Goal: Task Accomplishment & Management: Manage account settings

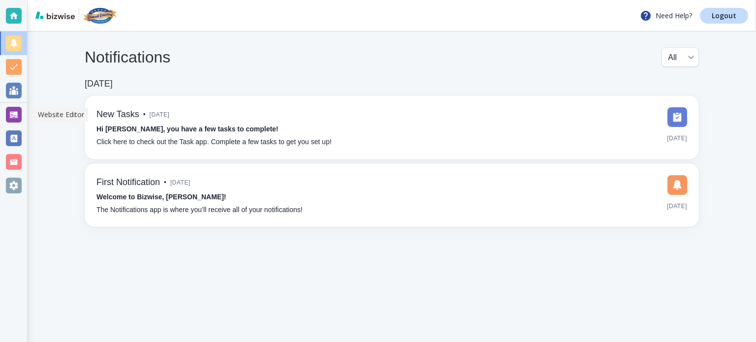
click at [20, 114] on div at bounding box center [14, 115] width 16 height 16
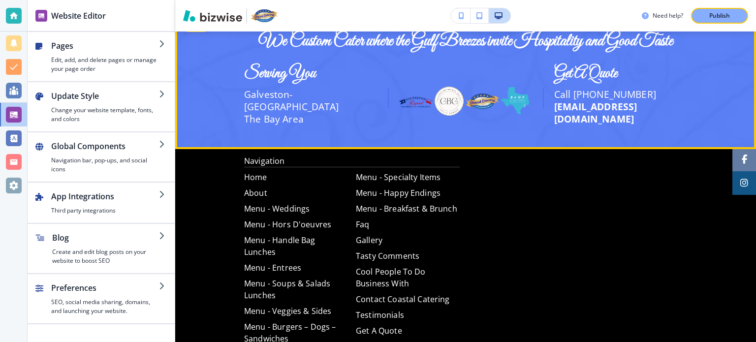
scroll to position [1574, 0]
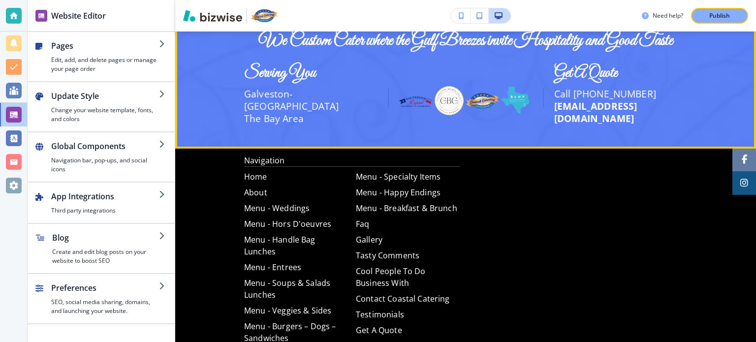
click at [233, 71] on div "We Custom Cater where the Gulf Breezes invite Hospitality and Good Taste Servin…" at bounding box center [465, 80] width 580 height 102
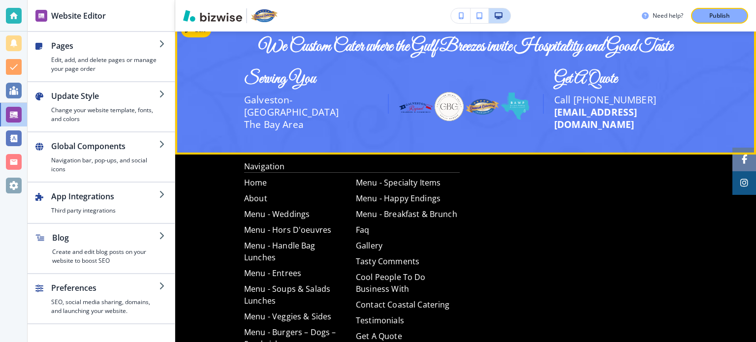
click at [233, 71] on div "We Custom Cater where the Gulf Breezes invite Hospitality and Good Taste Servin…" at bounding box center [465, 85] width 580 height 102
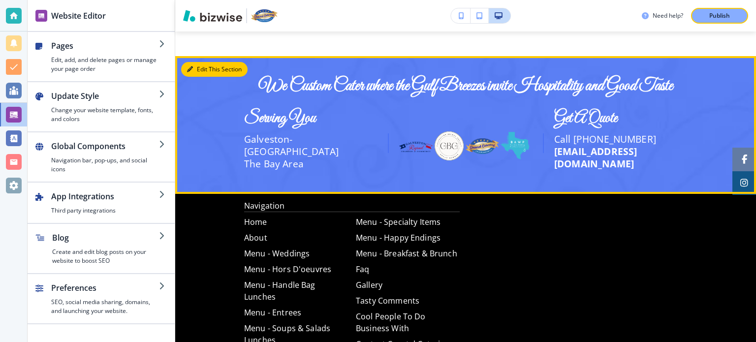
click at [195, 68] on button "Edit This Section" at bounding box center [214, 69] width 66 height 15
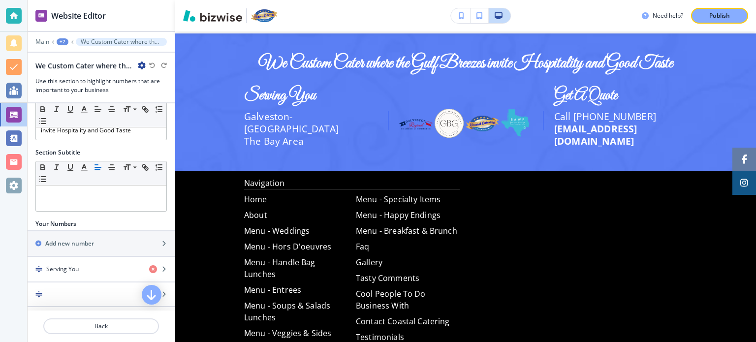
scroll to position [0, 0]
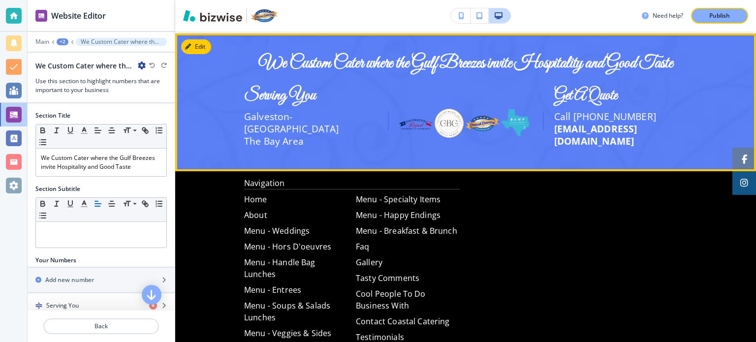
click at [408, 119] on img at bounding box center [415, 124] width 33 height 10
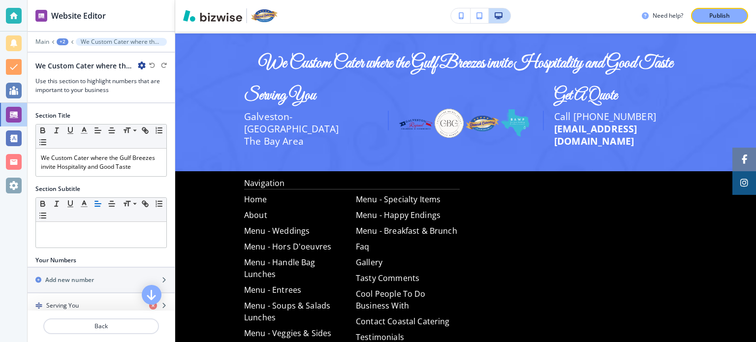
click at [96, 111] on div "Section Title" at bounding box center [100, 115] width 131 height 9
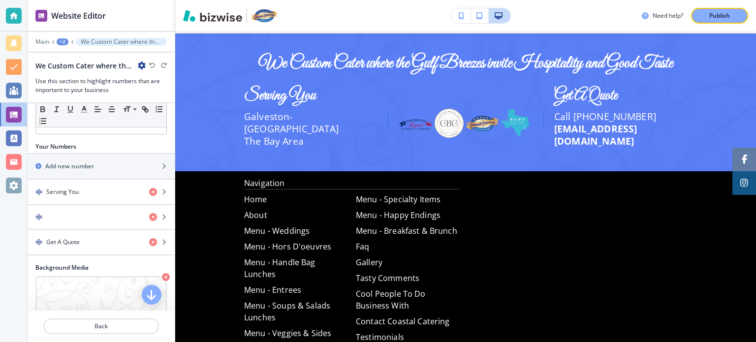
scroll to position [106, 0]
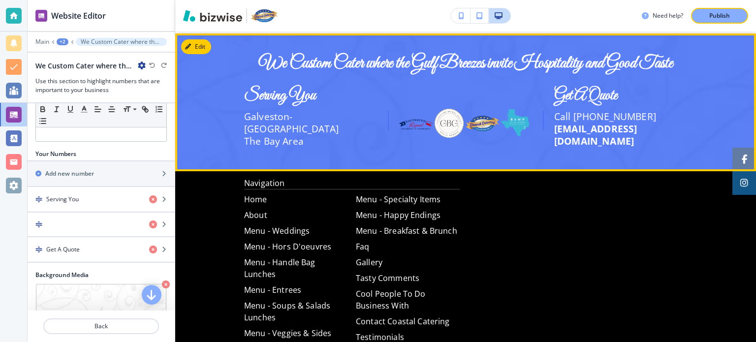
click at [597, 119] on span "Call [PHONE_NUMBER]" at bounding box center [605, 116] width 102 height 13
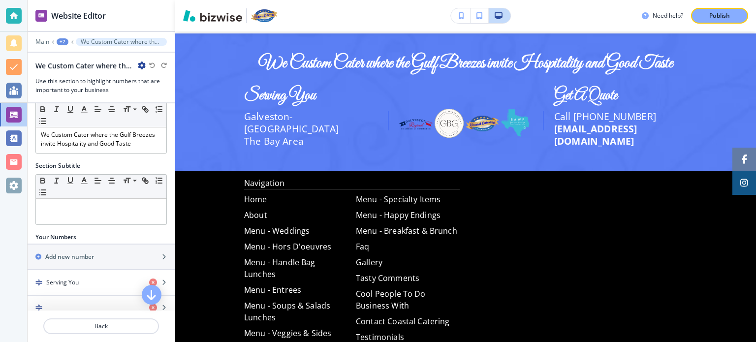
scroll to position [0, 0]
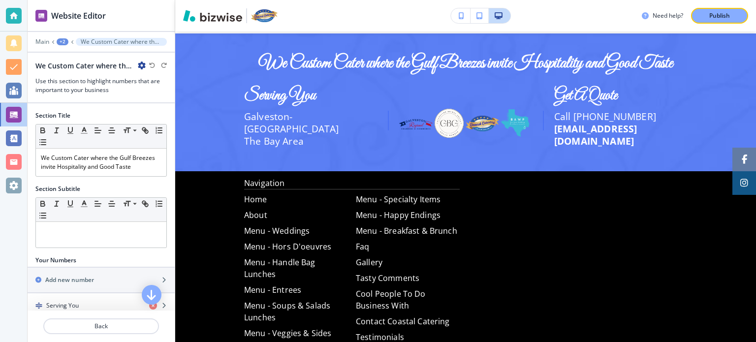
click at [142, 64] on icon "button" at bounding box center [142, 65] width 8 height 8
click at [111, 56] on div at bounding box center [101, 57] width 147 height 8
click at [118, 42] on p "We Custom Cater where the Gulf Breezes invite Hospitality and Good Taste" at bounding box center [121, 41] width 81 height 7
click at [65, 40] on div "+2" at bounding box center [63, 41] width 12 height 7
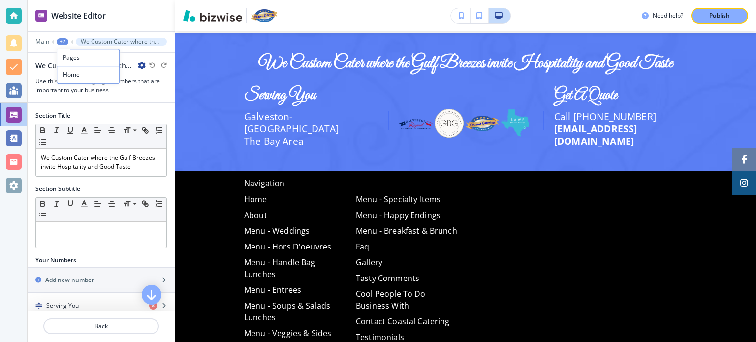
click at [65, 40] on div "+2" at bounding box center [63, 41] width 12 height 7
click at [124, 41] on p "We Custom Cater where the Gulf Breezes invite Hospitality and Good Taste" at bounding box center [121, 41] width 81 height 7
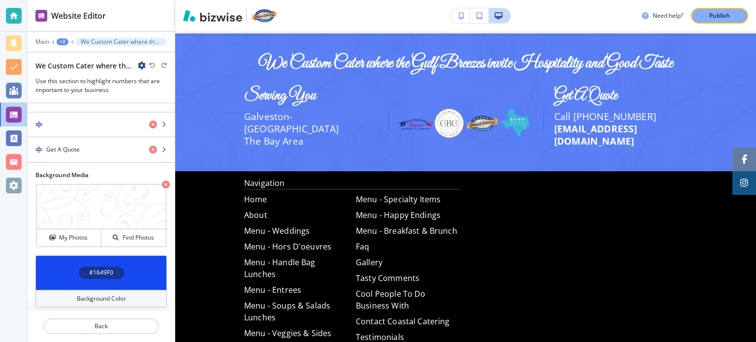
scroll to position [217, 0]
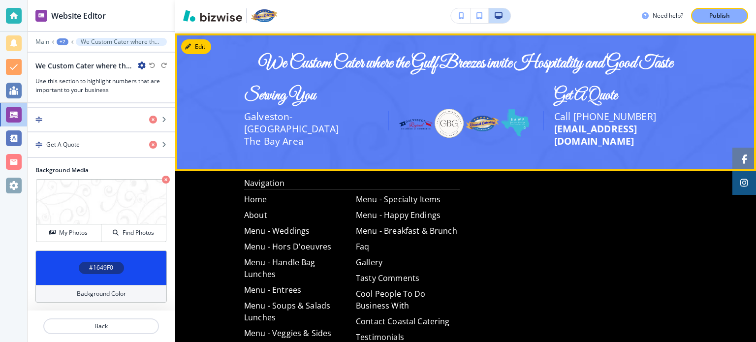
click at [399, 119] on img at bounding box center [415, 124] width 33 height 10
click at [440, 120] on img at bounding box center [448, 123] width 33 height 33
click at [465, 116] on img at bounding box center [481, 124] width 33 height 16
click at [501, 117] on img at bounding box center [515, 123] width 33 height 33
click at [261, 104] on h3 "Serving You" at bounding box center [310, 96] width 133 height 17
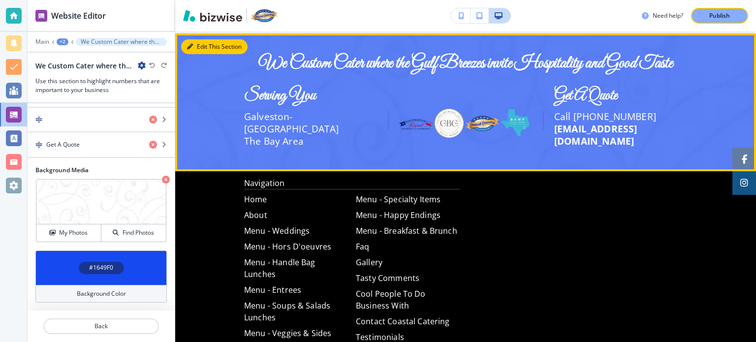
click at [193, 44] on button "Edit This Section" at bounding box center [214, 46] width 66 height 15
click at [218, 44] on button "Edit This Section" at bounding box center [214, 46] width 66 height 15
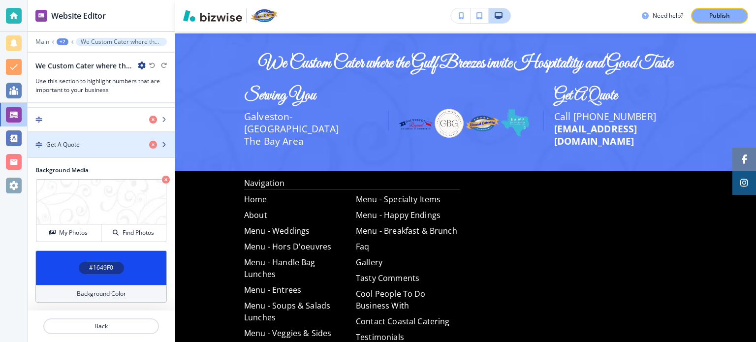
click at [161, 145] on icon "button" at bounding box center [164, 145] width 6 height 6
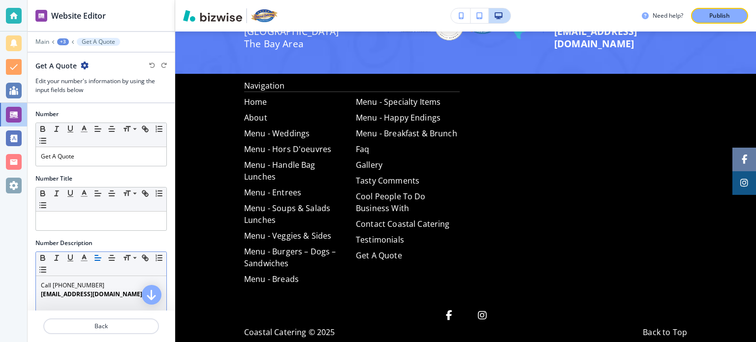
scroll to position [2, 0]
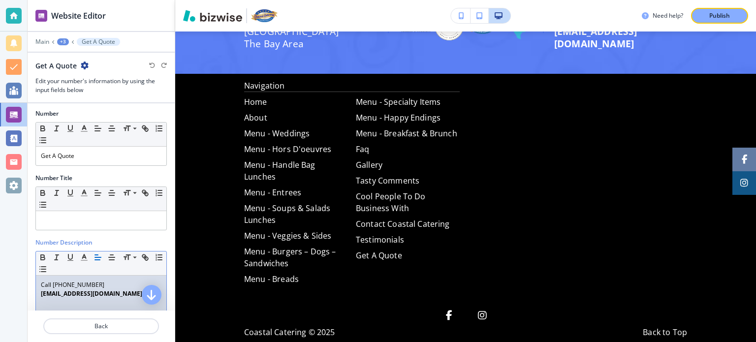
click at [92, 278] on div "Call 409-789-1119 chef@chefmarshall.com" at bounding box center [101, 339] width 130 height 128
drag, startPoint x: 94, startPoint y: 281, endPoint x: 32, endPoint y: 279, distance: 62.0
click at [32, 279] on div "Number Description Small Normal Large Huge Call 409-789-1119 chef@chefmarshall.…" at bounding box center [101, 325] width 147 height 174
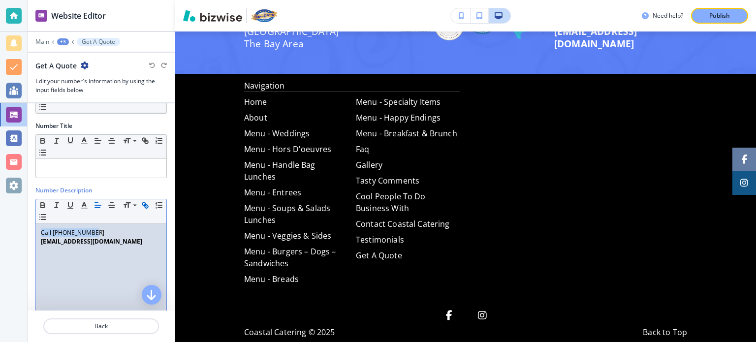
scroll to position [54, 0]
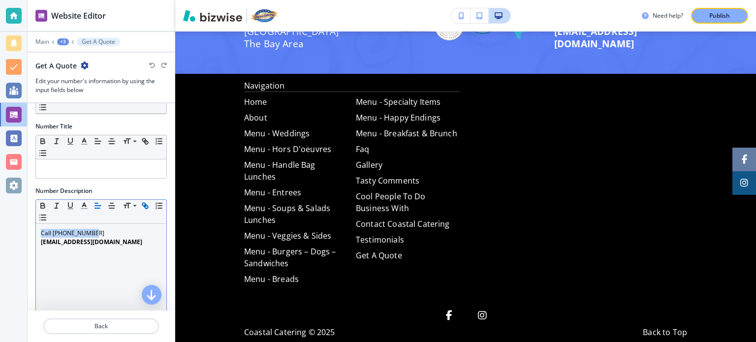
click at [146, 203] on icon "button" at bounding box center [145, 205] width 9 height 9
type input "Call [PHONE_NUMBER]"
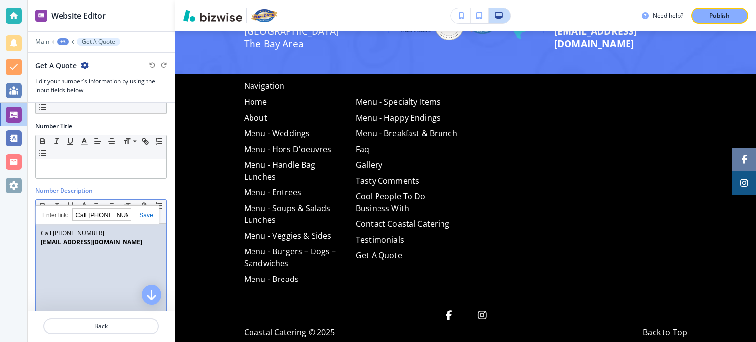
click at [125, 179] on div "Number Title Small Normal Large Huge" at bounding box center [101, 154] width 147 height 64
click at [46, 229] on p "Call [PHONE_NUMBER]" at bounding box center [101, 233] width 121 height 9
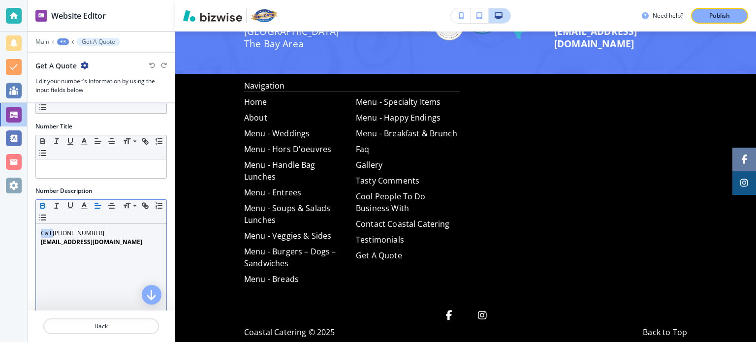
click at [43, 206] on icon "button" at bounding box center [43, 207] width 4 height 2
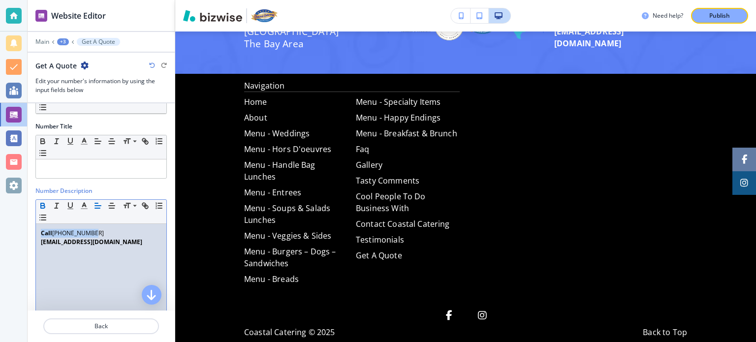
drag, startPoint x: 100, startPoint y: 230, endPoint x: 39, endPoint y: 224, distance: 61.3
click at [39, 224] on div "Call 409-789-1119 chef@chefmarshall.com" at bounding box center [101, 288] width 130 height 128
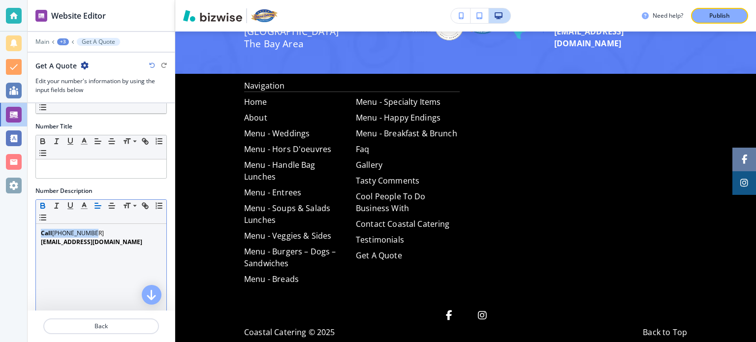
click at [40, 201] on icon "button" at bounding box center [42, 205] width 9 height 9
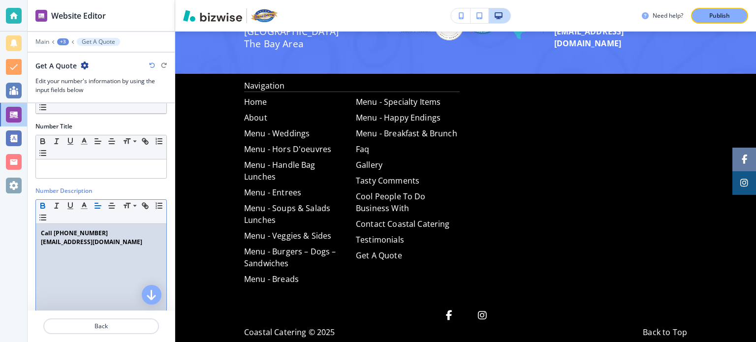
click at [97, 282] on div "Call 409-789-1119 chef@chefmarshall.com" at bounding box center [101, 288] width 130 height 128
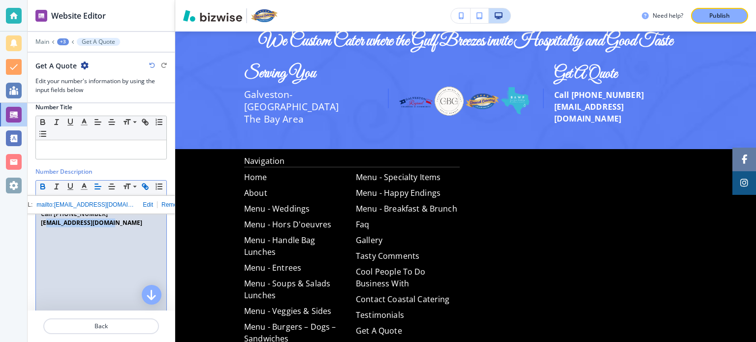
scroll to position [91, 0]
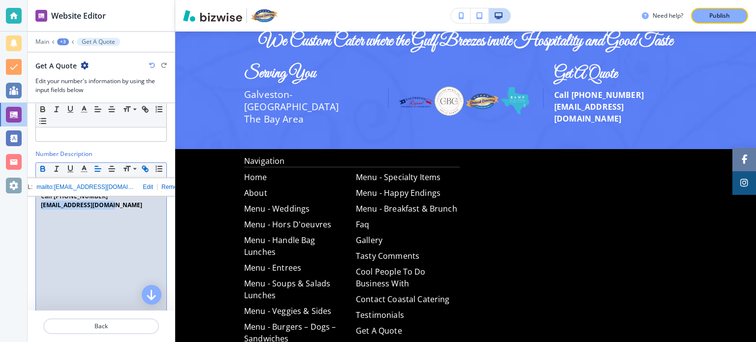
drag, startPoint x: 118, startPoint y: 293, endPoint x: 40, endPoint y: 223, distance: 104.5
click at [40, 223] on div "Call 409-789-1119 chef@chefmarshall.com" at bounding box center [101, 251] width 130 height 128
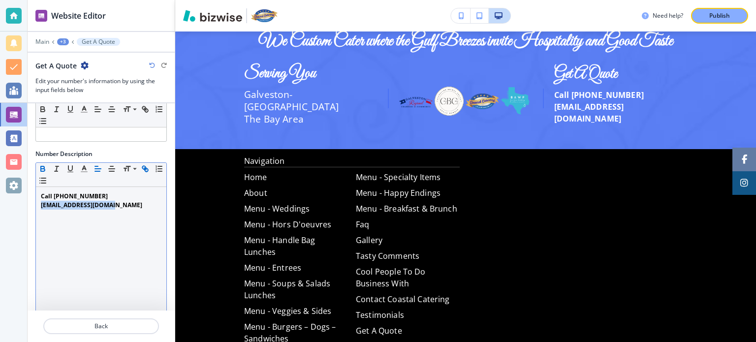
click at [44, 166] on icon "button" at bounding box center [42, 167] width 3 height 2
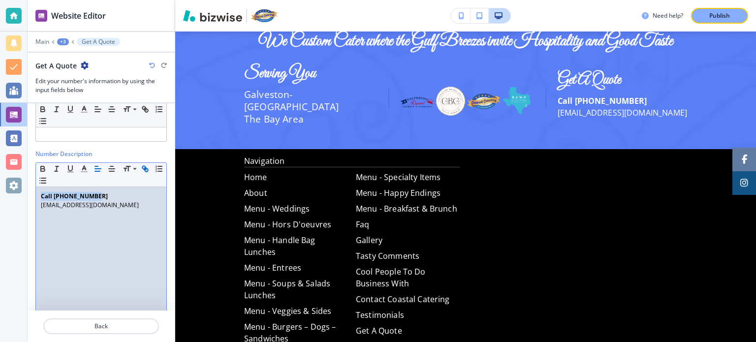
drag, startPoint x: 102, startPoint y: 192, endPoint x: 32, endPoint y: 188, distance: 70.5
click at [32, 188] on div "Number Description Small Normal Large Huge Call 409-789-1119 chef@chefmarshall.…" at bounding box center [101, 237] width 147 height 174
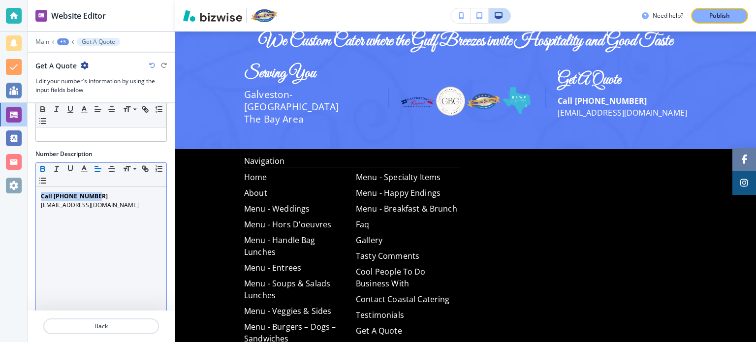
click at [39, 164] on icon "button" at bounding box center [42, 168] width 9 height 9
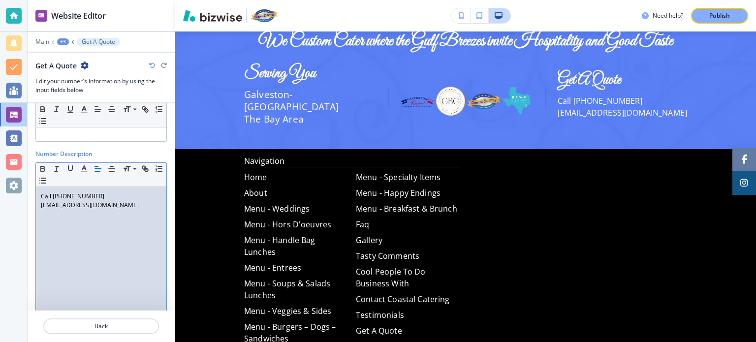
click at [112, 247] on div "Call 409-789-1119 chef@chefmarshall.com" at bounding box center [101, 251] width 130 height 128
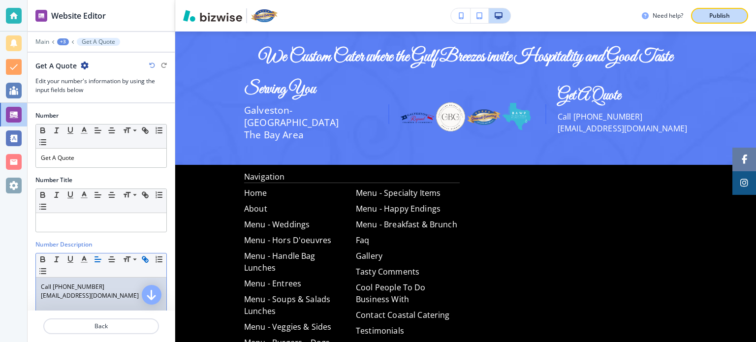
scroll to position [1557, 0]
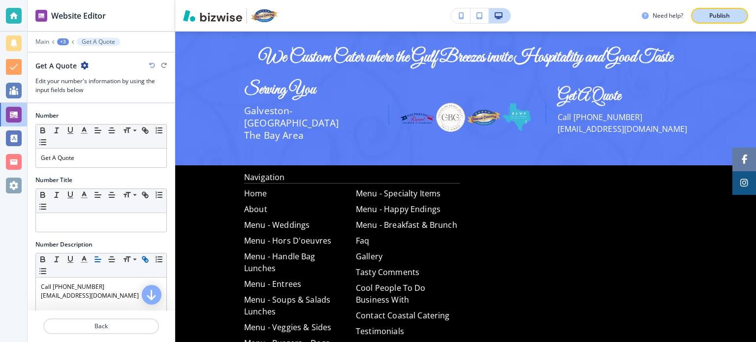
click at [732, 16] on div "Publish" at bounding box center [718, 15] width 31 height 9
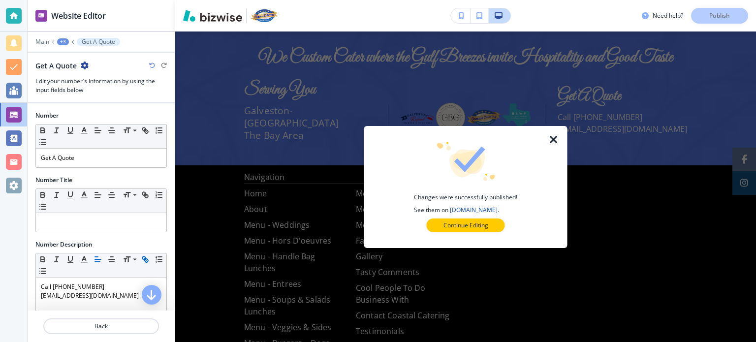
click at [555, 134] on icon "button" at bounding box center [554, 140] width 12 height 12
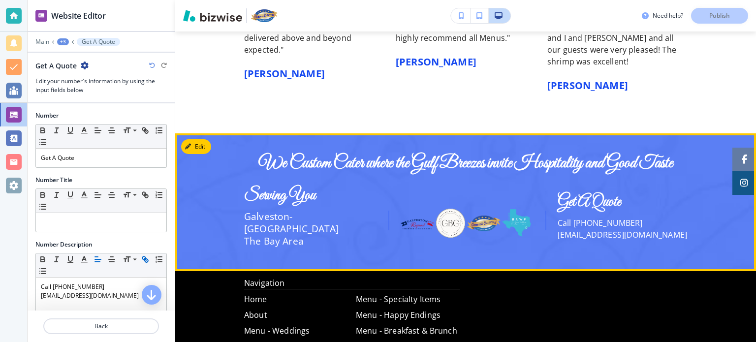
scroll to position [1452, 0]
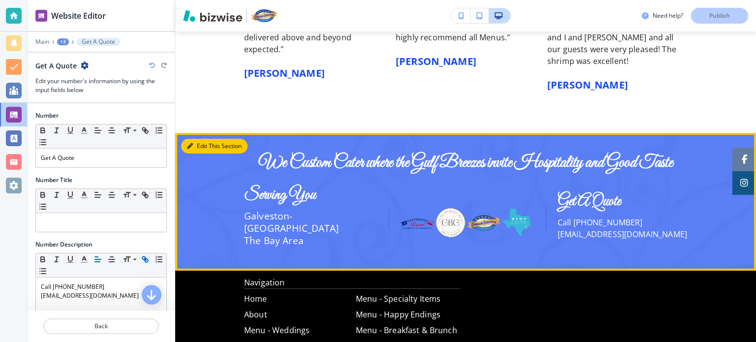
click at [200, 147] on button "Edit This Section" at bounding box center [214, 146] width 66 height 15
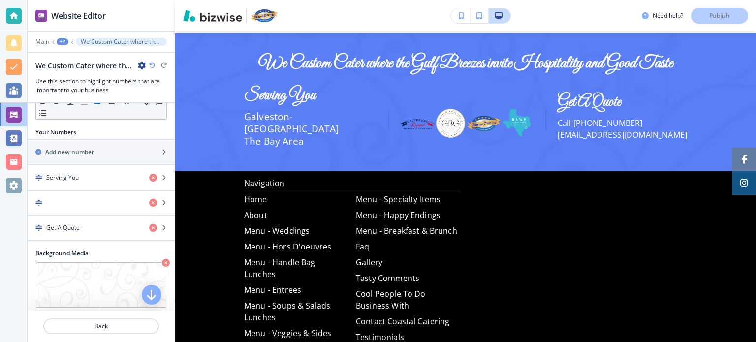
scroll to position [131, 0]
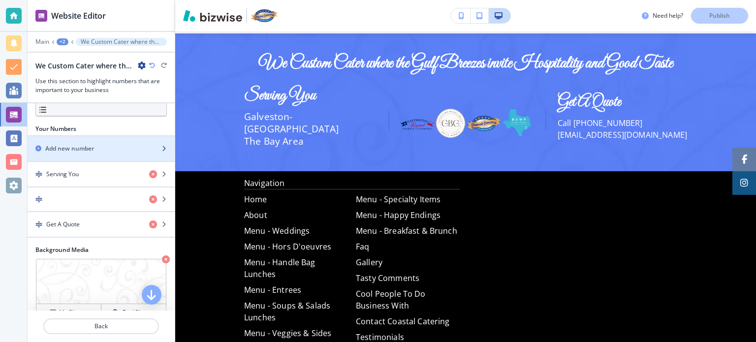
click at [161, 152] on icon "button" at bounding box center [164, 149] width 6 height 6
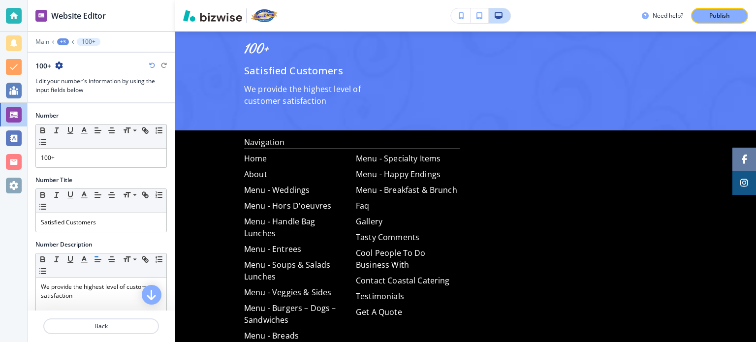
scroll to position [1691, 0]
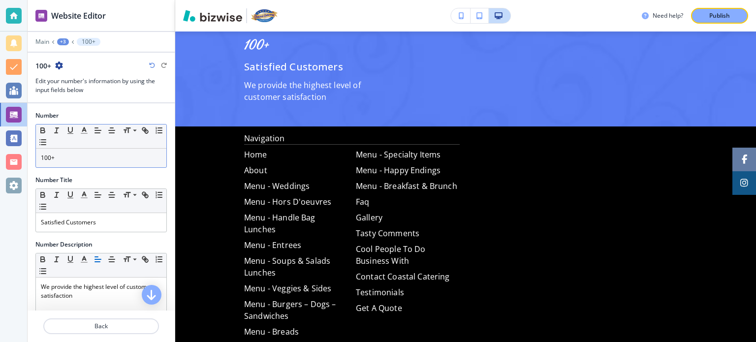
click at [89, 155] on p "100+" at bounding box center [101, 157] width 121 height 9
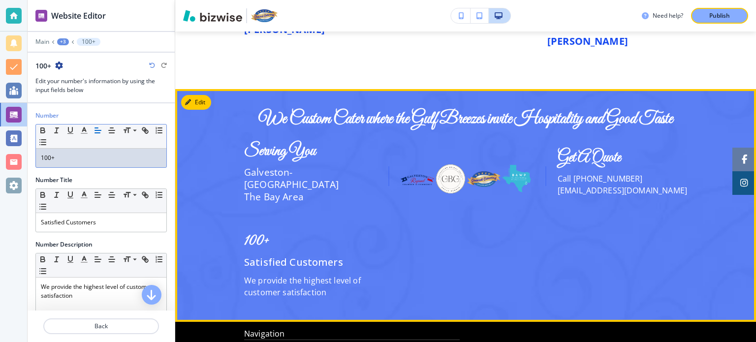
scroll to position [1495, 0]
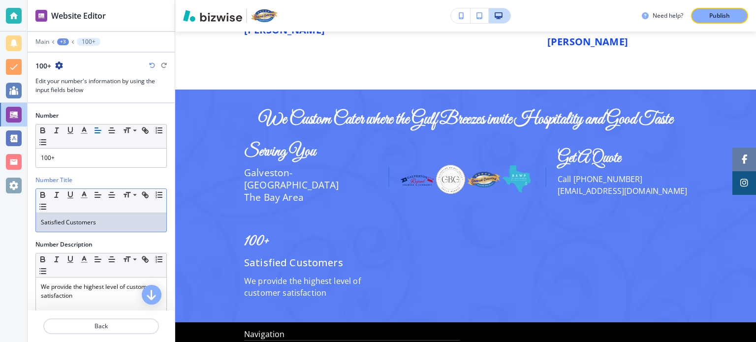
click at [130, 218] on p "Satisfied Customers" at bounding box center [101, 222] width 121 height 9
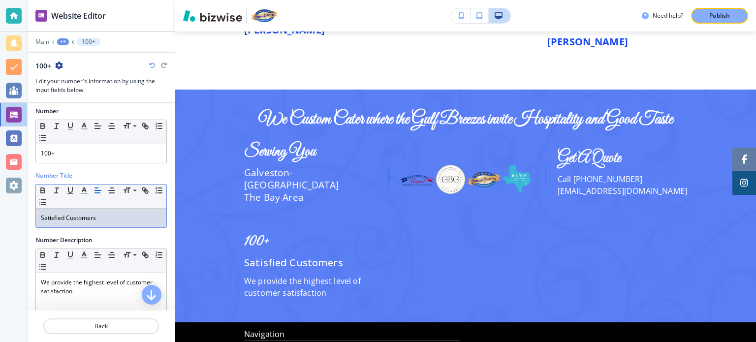
scroll to position [0, 0]
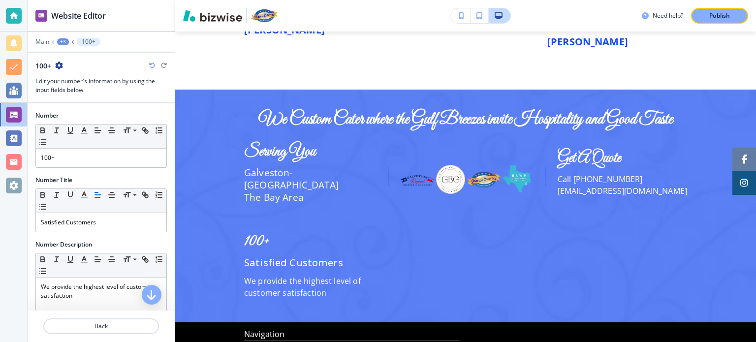
click at [153, 65] on icon "button" at bounding box center [152, 65] width 6 height 6
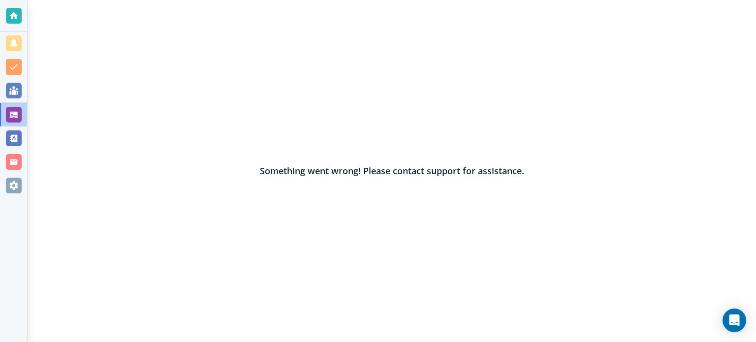
click at [153, 65] on div "Something went wrong! Please contact support for assistance." at bounding box center [392, 171] width 728 height 342
click at [12, 89] on div at bounding box center [14, 91] width 16 height 16
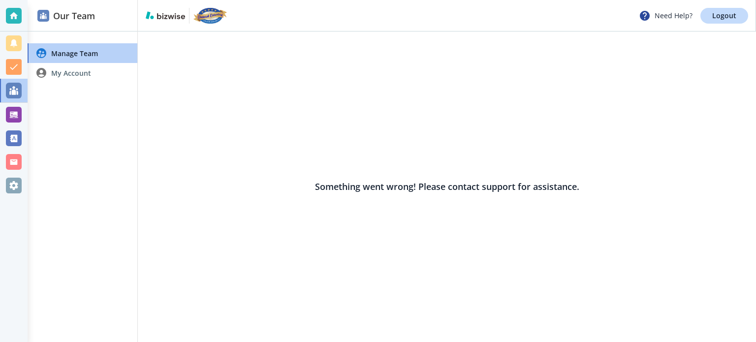
click at [207, 62] on div "Something went wrong! Please contact support for assistance." at bounding box center [447, 186] width 618 height 310
click at [75, 76] on h4 "My Account" at bounding box center [71, 73] width 40 height 10
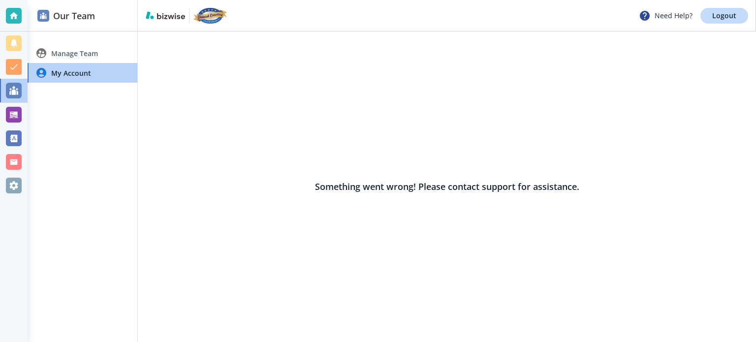
click at [233, 80] on div "Something went wrong! Please contact support for assistance." at bounding box center [447, 186] width 618 height 310
click at [216, 16] on img at bounding box center [209, 16] width 33 height 16
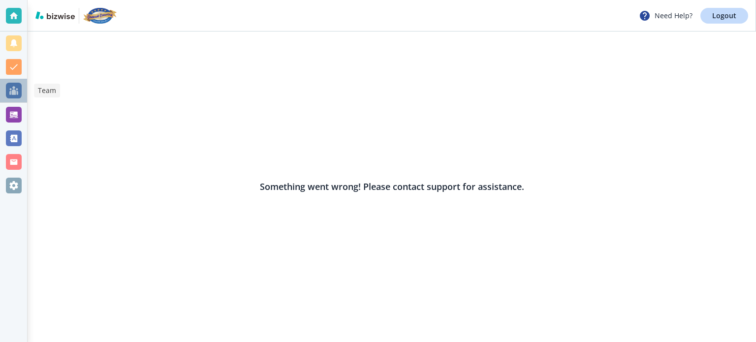
click at [15, 88] on div at bounding box center [14, 91] width 16 height 16
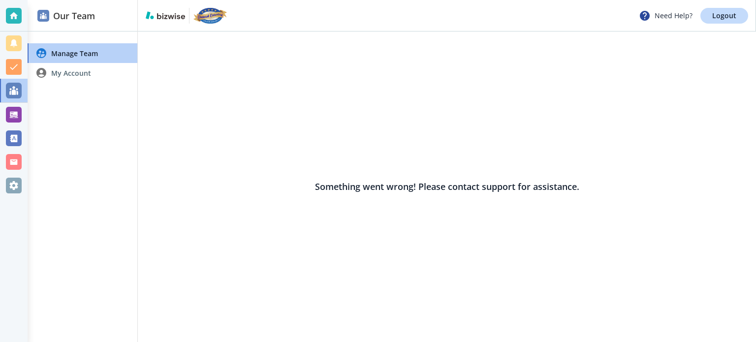
click at [220, 91] on div "Something went wrong! Please contact support for assistance." at bounding box center [447, 186] width 618 height 310
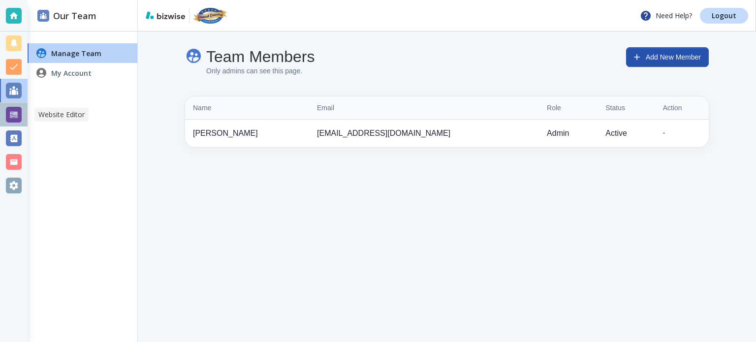
click at [15, 117] on div at bounding box center [14, 115] width 16 height 16
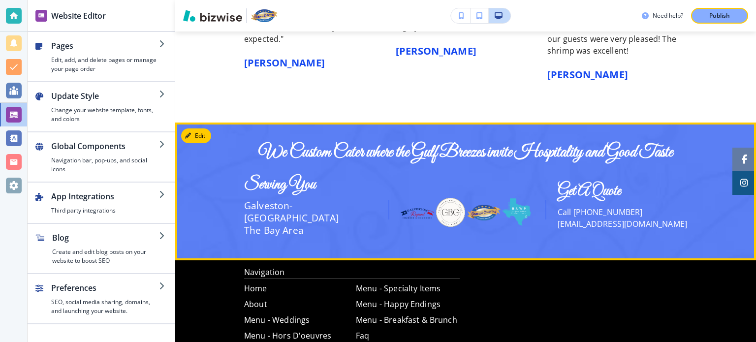
scroll to position [1462, 0]
click at [199, 130] on button "Edit This Section" at bounding box center [214, 135] width 66 height 15
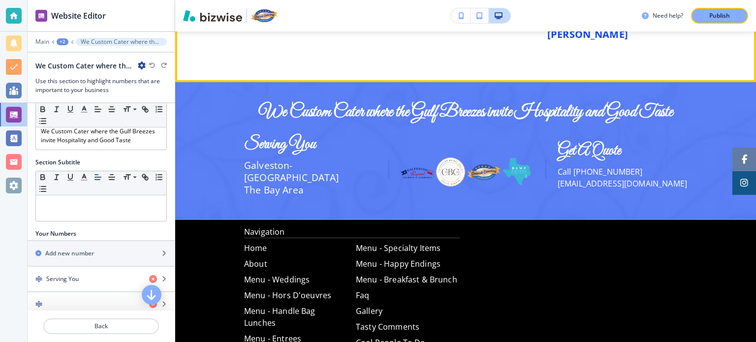
scroll to position [1502, 0]
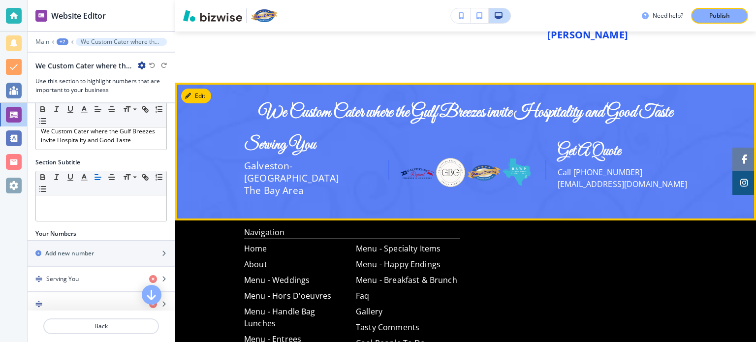
click at [608, 166] on p "Call [PHONE_NUMBER]" at bounding box center [621, 172] width 129 height 12
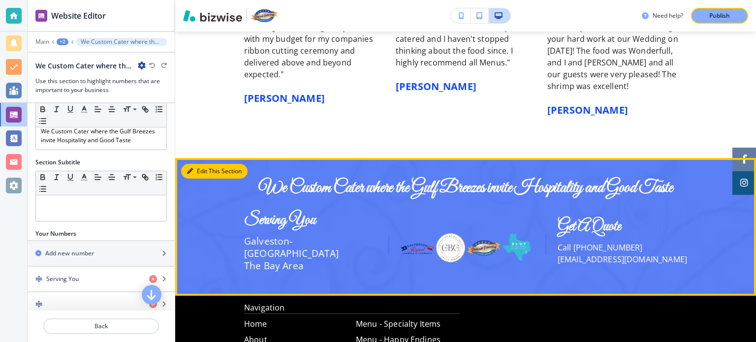
scroll to position [1426, 0]
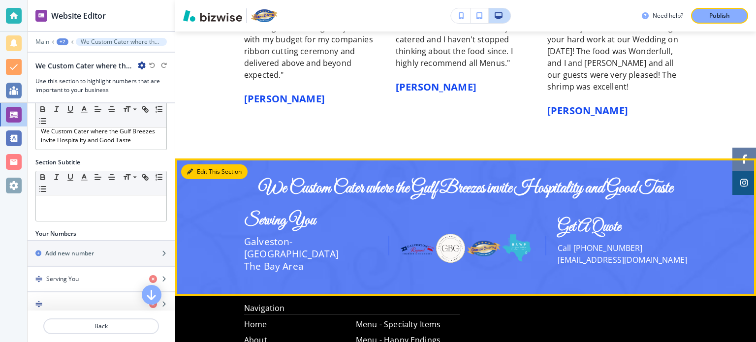
click at [192, 173] on icon "button" at bounding box center [190, 172] width 6 height 6
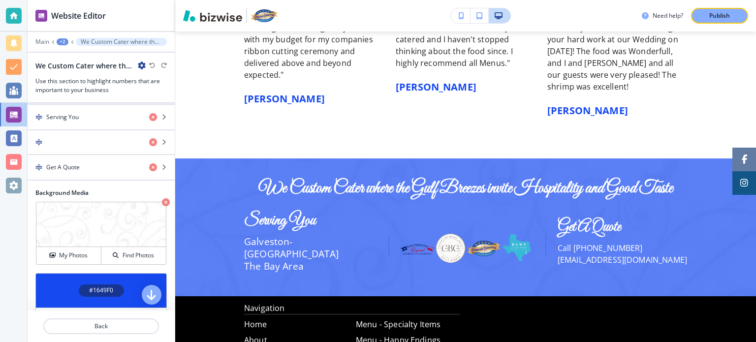
scroll to position [187, 0]
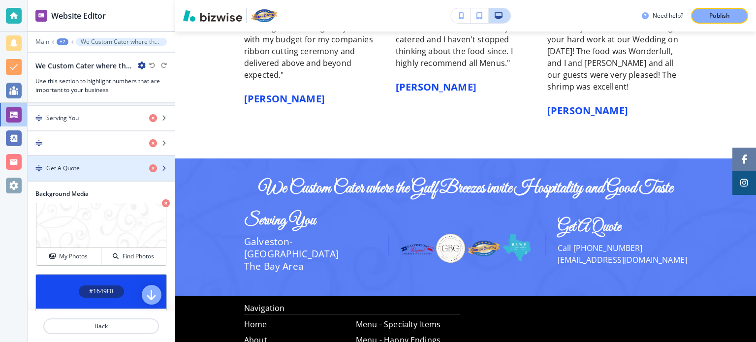
click at [159, 172] on div "button" at bounding box center [162, 168] width 26 height 8
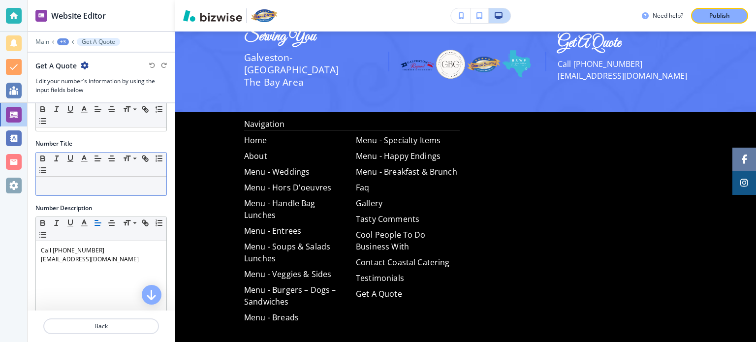
scroll to position [0, 0]
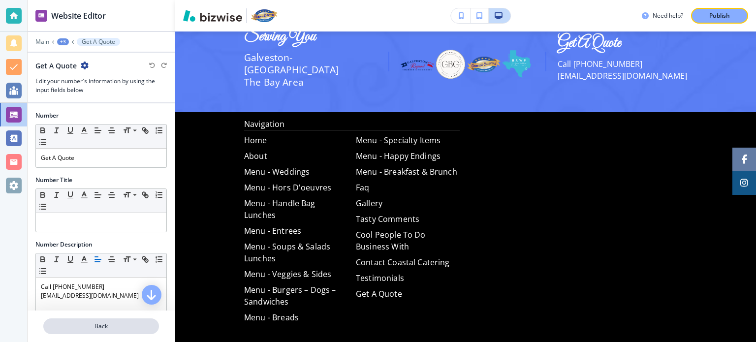
click at [89, 328] on p "Back" at bounding box center [101, 326] width 114 height 9
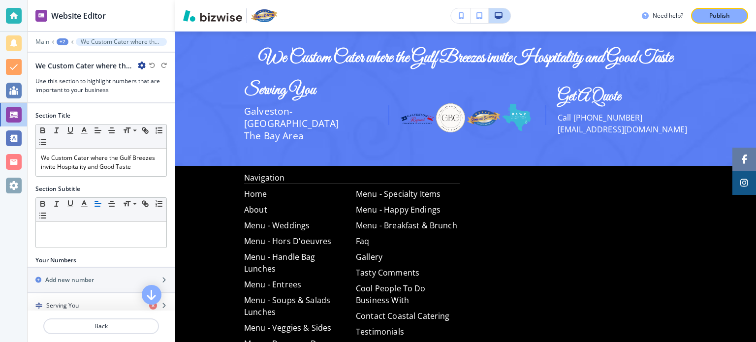
scroll to position [1551, 0]
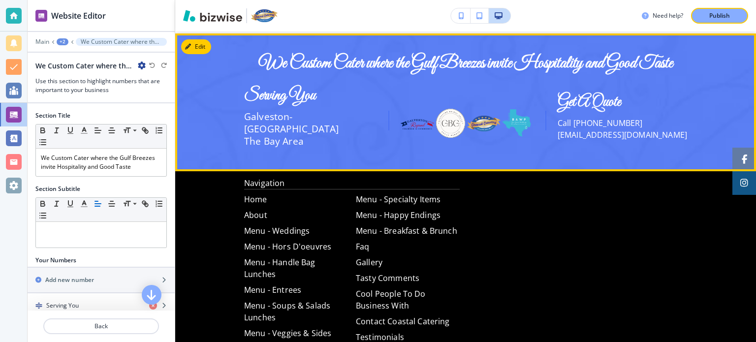
click at [272, 116] on span "Galveston-[GEOGRAPHIC_DATA]" at bounding box center [291, 123] width 95 height 26
click at [295, 98] on h3 "Serving You" at bounding box center [310, 96] width 133 height 17
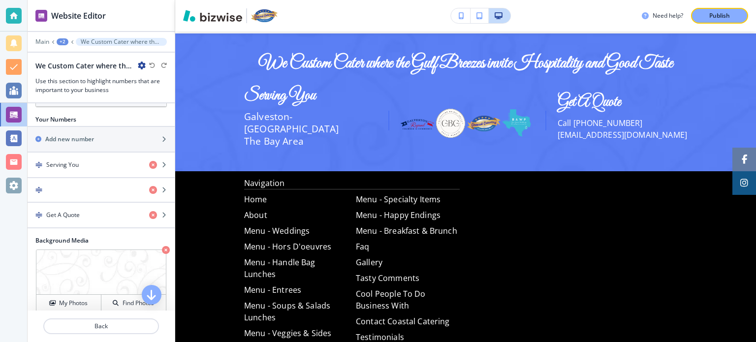
scroll to position [142, 0]
click at [160, 193] on div "button" at bounding box center [162, 189] width 26 height 8
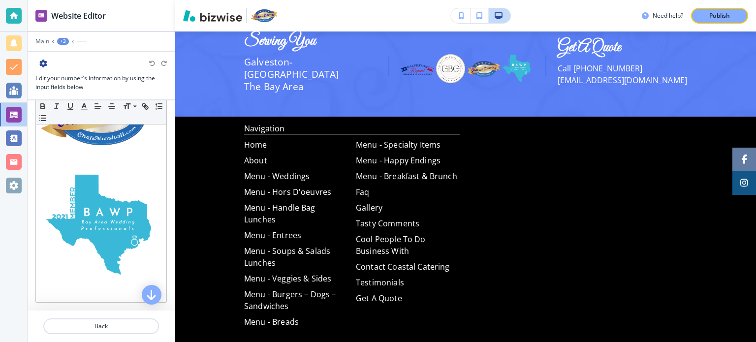
scroll to position [290, 0]
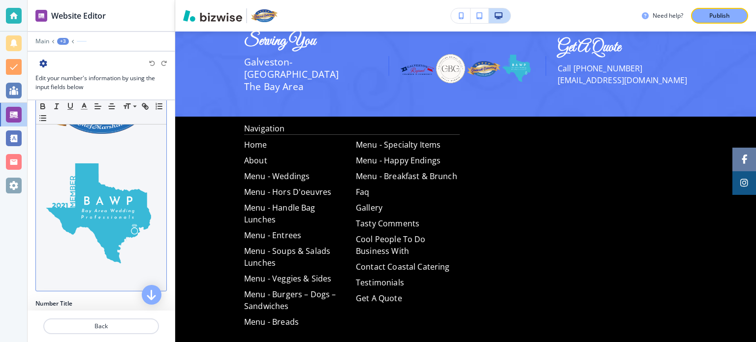
click at [113, 188] on img at bounding box center [101, 214] width 121 height 121
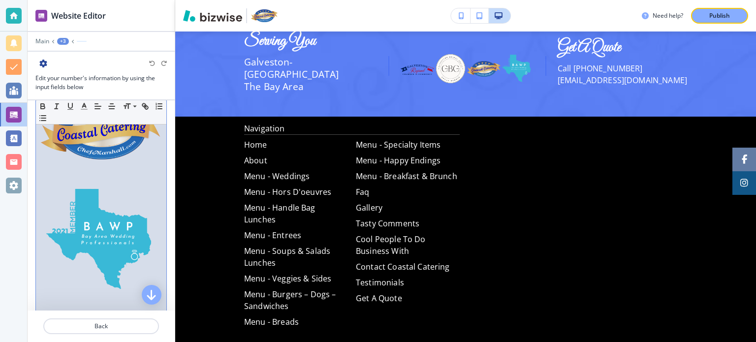
scroll to position [266, 0]
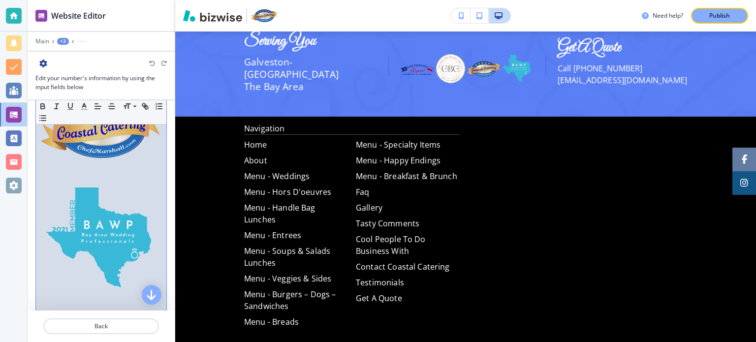
click at [101, 198] on img at bounding box center [101, 238] width 121 height 121
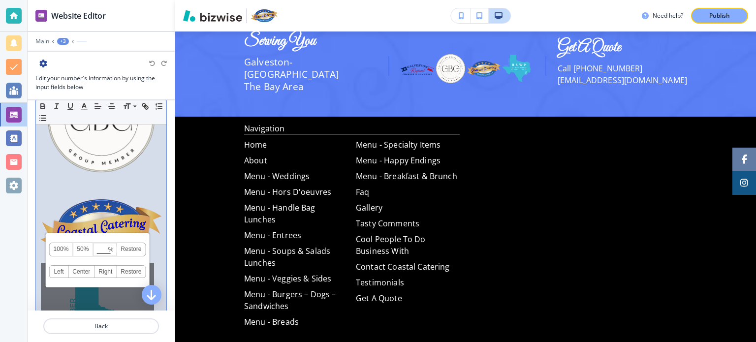
scroll to position [167, 0]
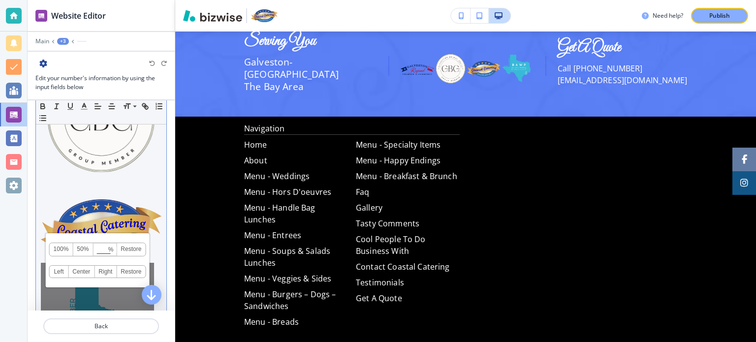
click at [84, 249] on link "50%" at bounding box center [83, 249] width 20 height 13
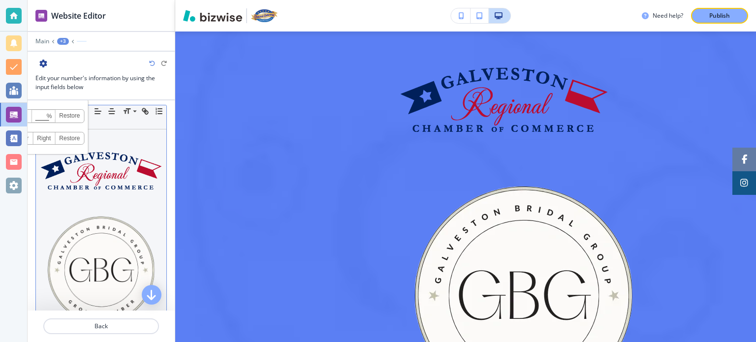
scroll to position [0, 0]
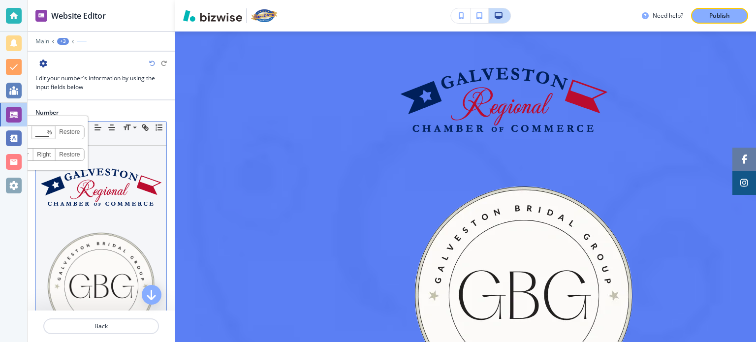
drag, startPoint x: 45, startPoint y: 120, endPoint x: 69, endPoint y: 118, distance: 23.7
click at [69, 118] on div "100% 50% % Press enter key to apply change! [GEOGRAPHIC_DATA] Left Center Right…" at bounding box center [36, 143] width 104 height 54
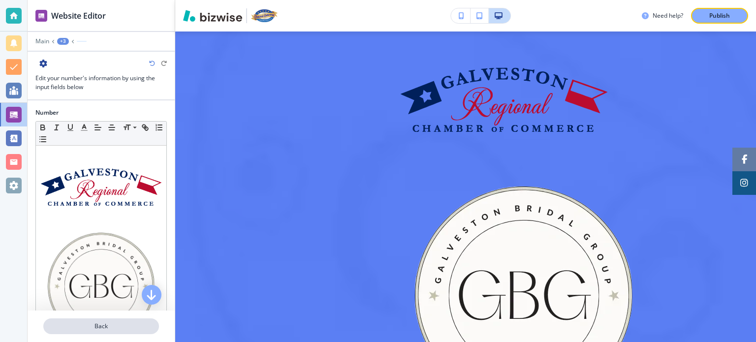
click at [124, 330] on p "Back" at bounding box center [101, 326] width 114 height 9
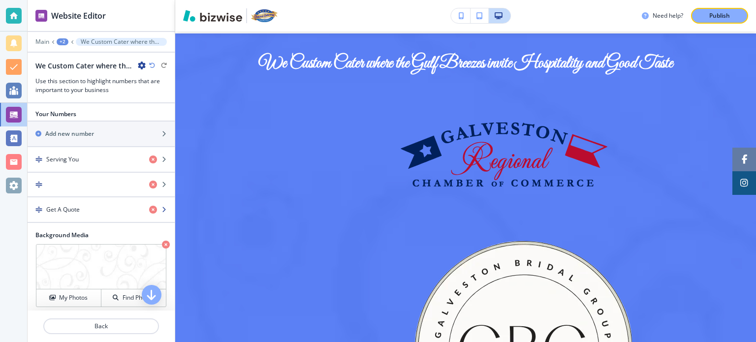
scroll to position [147, 0]
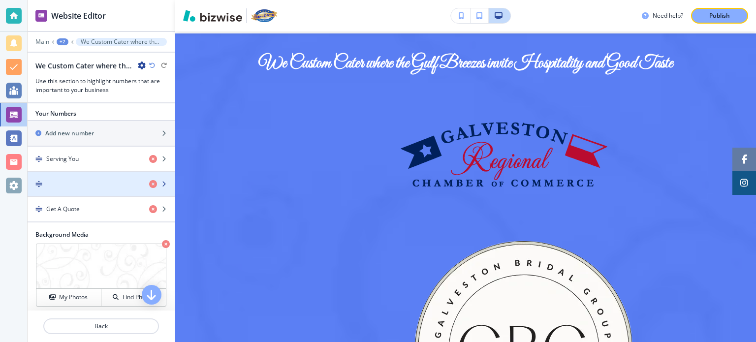
click at [161, 187] on icon "button" at bounding box center [164, 184] width 6 height 6
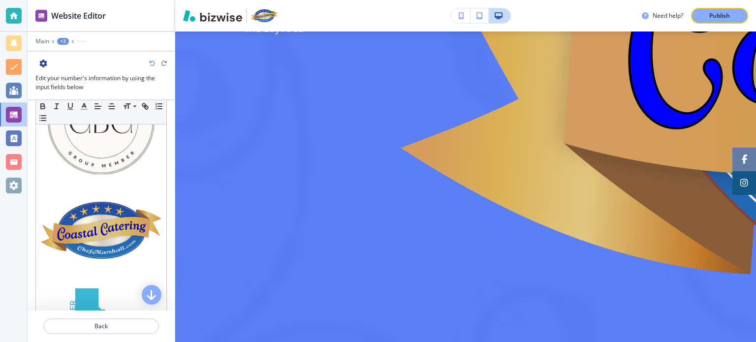
scroll to position [2486, 0]
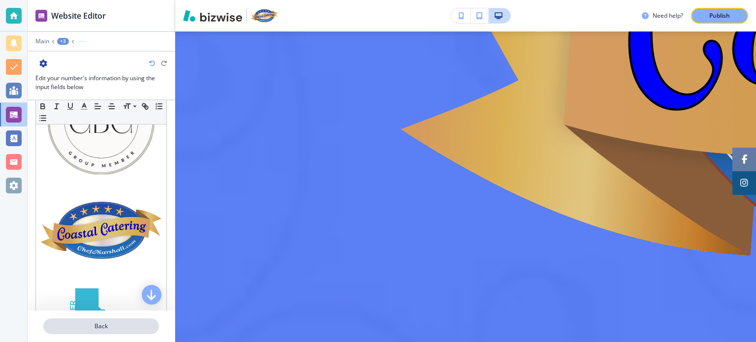
click at [101, 327] on p "Back" at bounding box center [101, 326] width 114 height 9
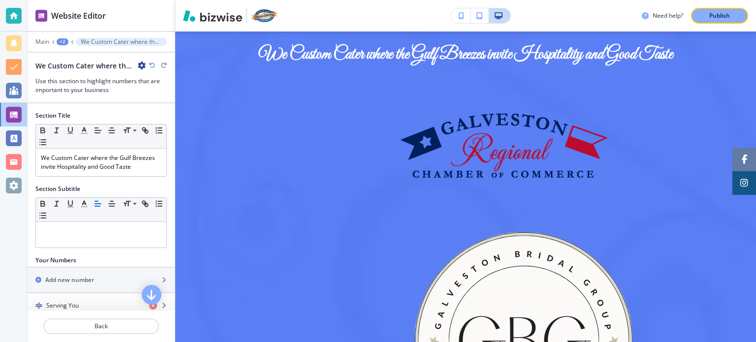
scroll to position [1551, 0]
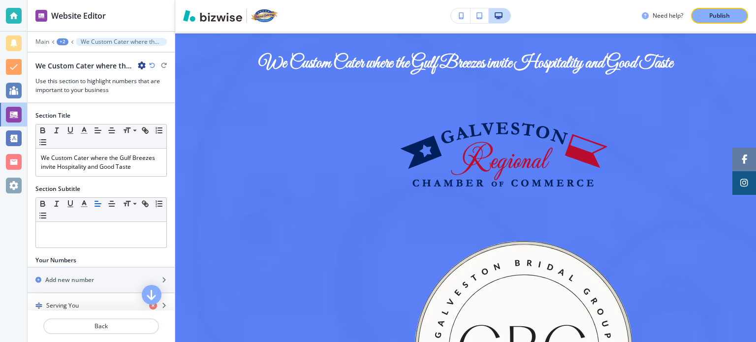
click at [101, 327] on p "Back" at bounding box center [101, 326] width 114 height 9
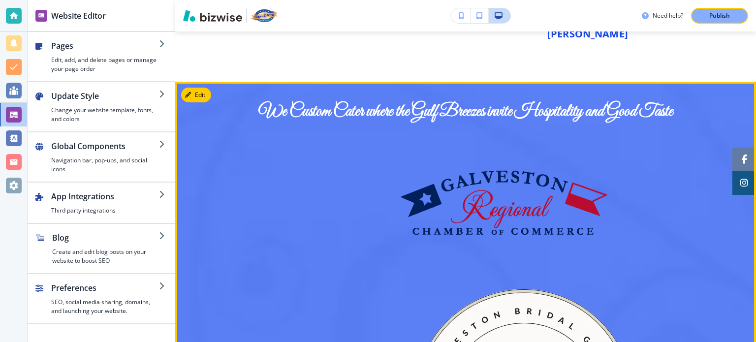
scroll to position [1502, 0]
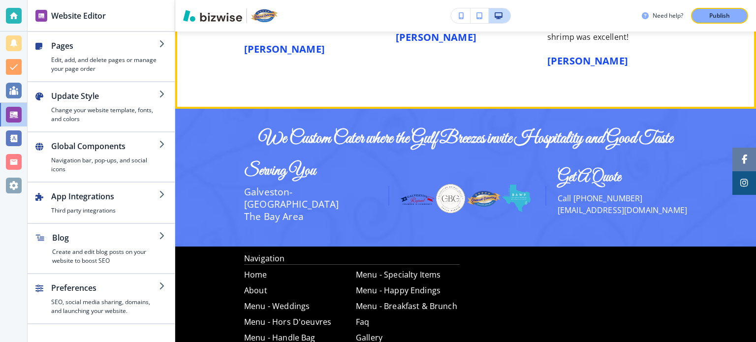
scroll to position [1476, 0]
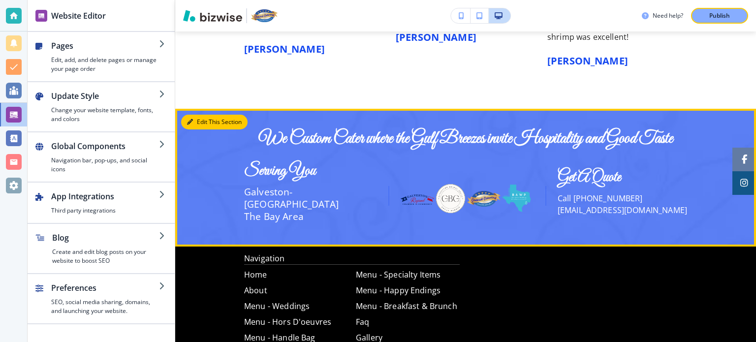
click at [191, 120] on icon "button" at bounding box center [190, 122] width 6 height 6
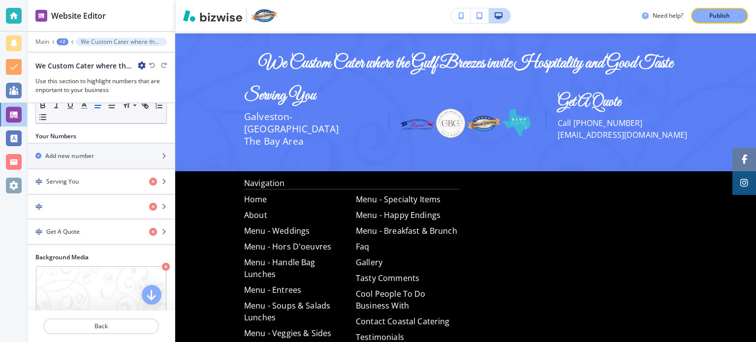
scroll to position [132, 0]
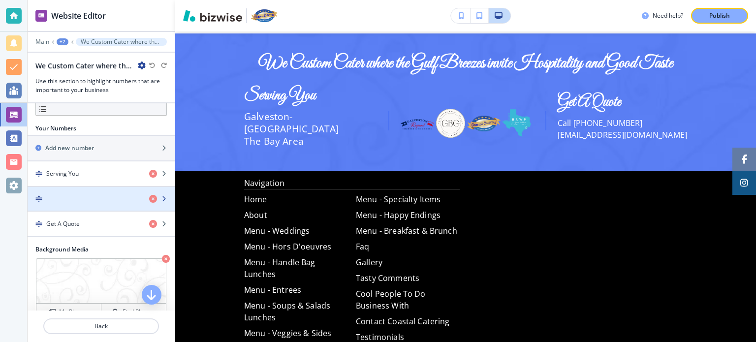
click at [161, 202] on icon "button" at bounding box center [164, 199] width 6 height 6
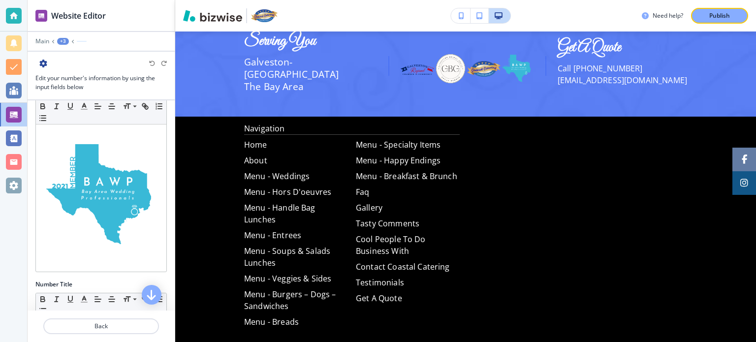
scroll to position [297, 0]
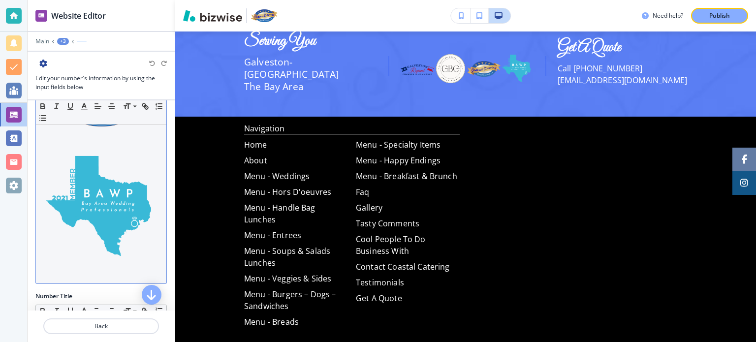
click at [115, 194] on img at bounding box center [101, 207] width 121 height 121
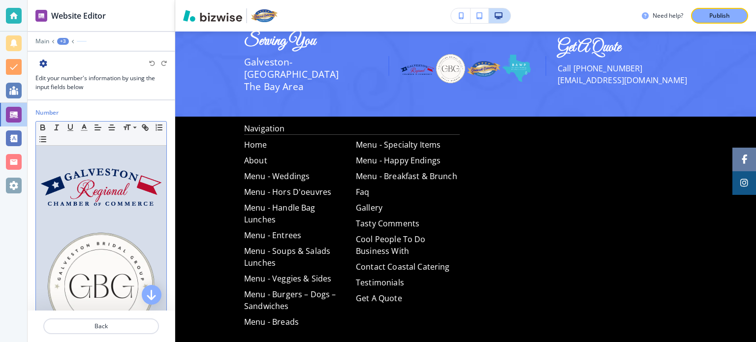
scroll to position [0, 0]
click at [560, 15] on div "Need help? Publish" at bounding box center [465, 16] width 580 height 16
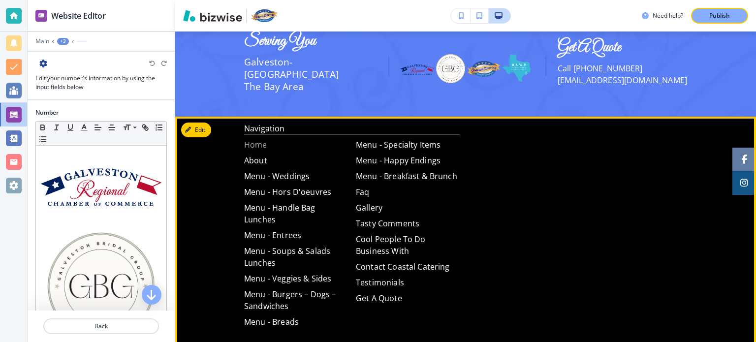
click at [255, 139] on p "Home" at bounding box center [296, 145] width 104 height 12
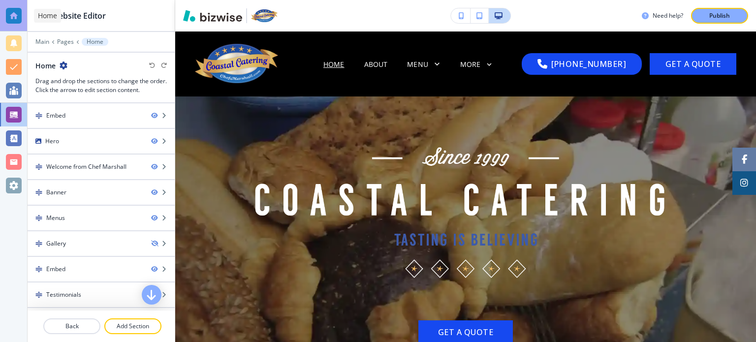
click at [8, 13] on div at bounding box center [14, 16] width 16 height 16
